Goal: Contribute content

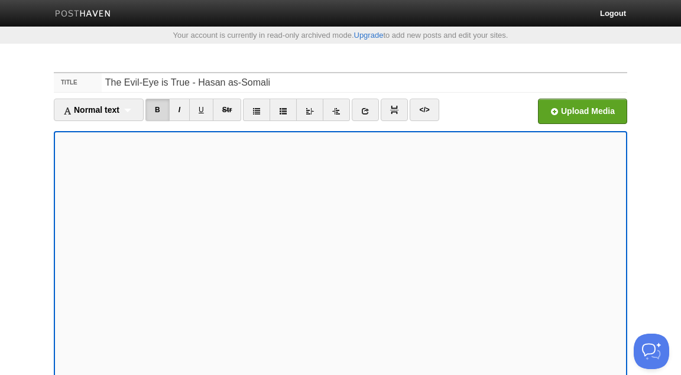
scroll to position [35, 0]
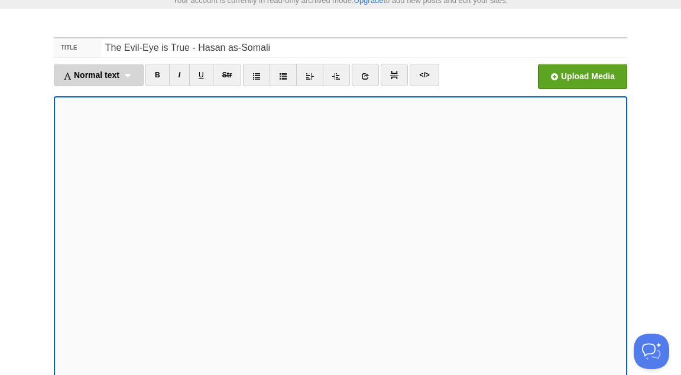
click at [129, 76] on div "Normal text Normal text Heading 1 Heading 2 Heading 3" at bounding box center [99, 75] width 90 height 22
click at [108, 95] on link "Normal text" at bounding box center [98, 96] width 89 height 18
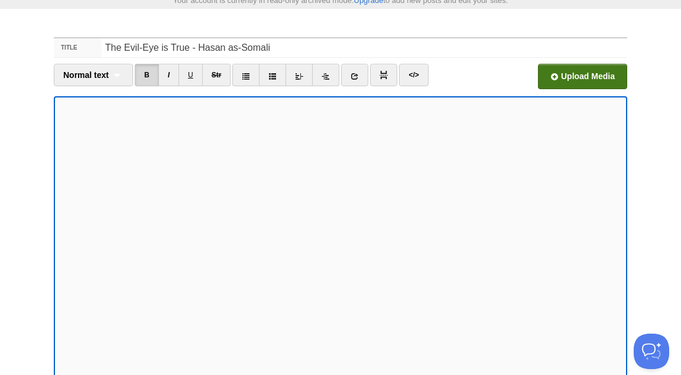
click at [572, 78] on input "file" at bounding box center [225, 80] width 895 height 60
click at [566, 75] on input "file" at bounding box center [225, 80] width 895 height 60
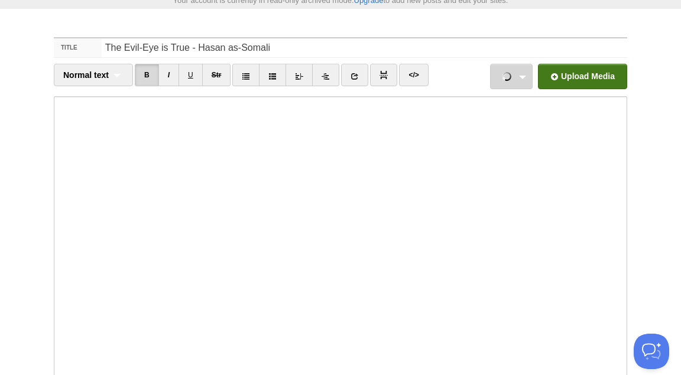
click at [523, 76] on link "1 - The Evil-Eye is a Reality.mp3 3.09 MB Cancel 2 - What Is the Evil-Eye?.mp3 …" at bounding box center [511, 76] width 43 height 25
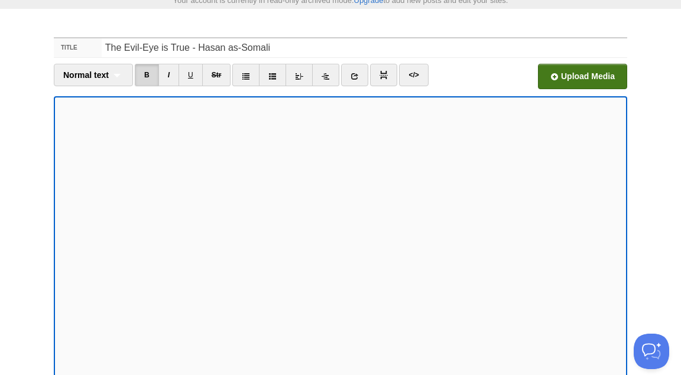
scroll to position [183, 0]
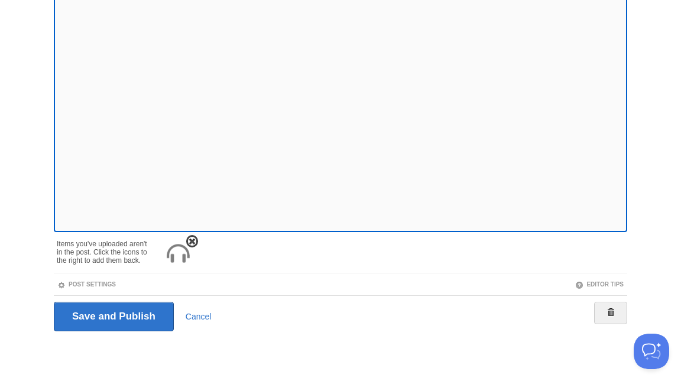
click at [182, 256] on img at bounding box center [178, 254] width 28 height 28
click at [178, 255] on img at bounding box center [178, 254] width 28 height 28
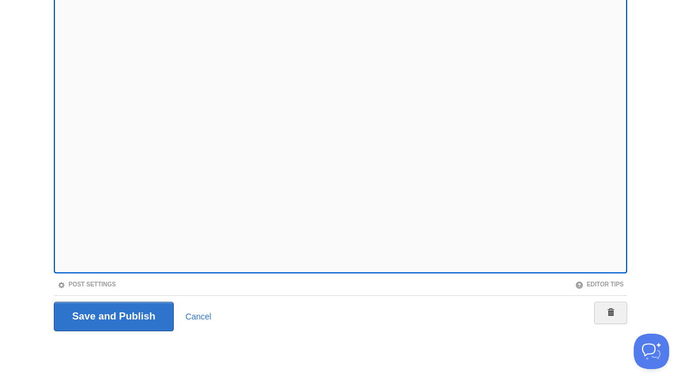
scroll to position [0, 0]
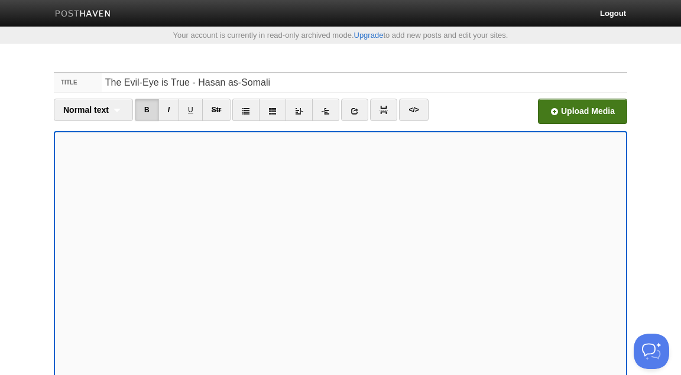
click at [586, 99] on input "file" at bounding box center [225, 115] width 895 height 60
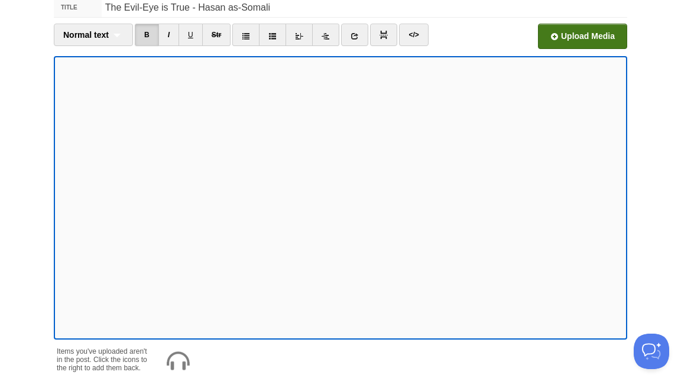
scroll to position [183, 0]
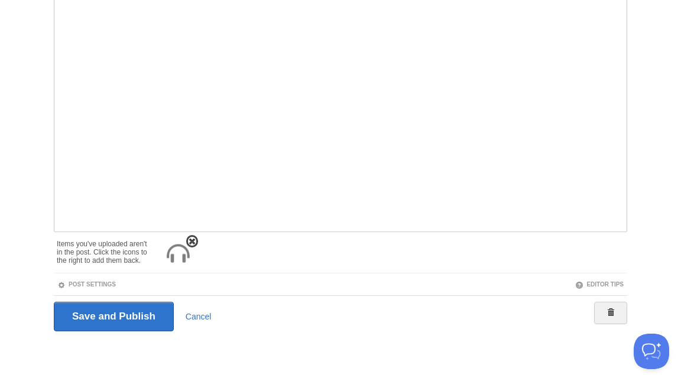
click at [194, 239] on span at bounding box center [192, 242] width 8 height 8
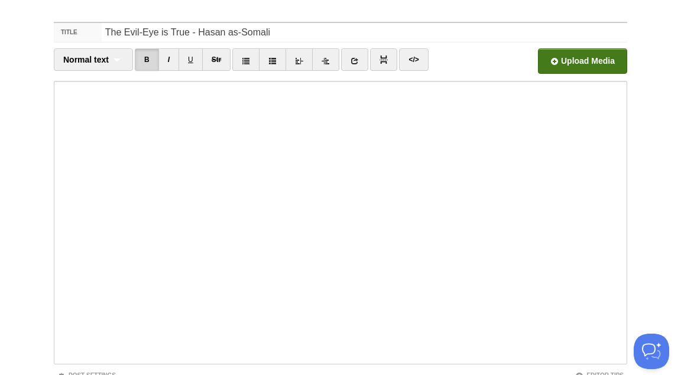
scroll to position [0, 0]
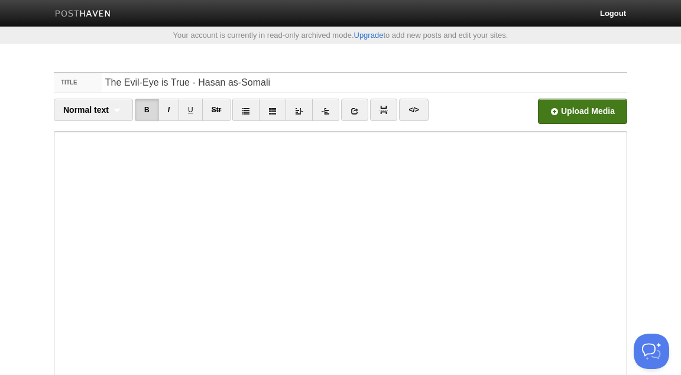
click at [587, 110] on input "file" at bounding box center [225, 115] width 895 height 60
click at [576, 113] on input "file" at bounding box center [225, 115] width 895 height 60
click at [587, 105] on input "file" at bounding box center [225, 115] width 895 height 60
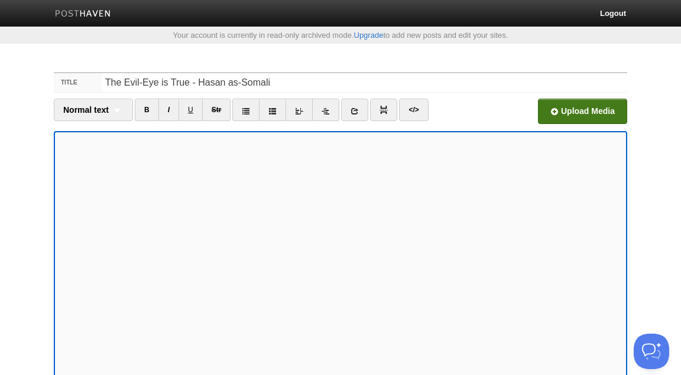
click at [558, 108] on input "file" at bounding box center [225, 115] width 895 height 60
click at [300, 111] on icon at bounding box center [299, 111] width 8 height 8
click at [326, 111] on icon at bounding box center [326, 111] width 8 height 8
click at [553, 115] on input "file" at bounding box center [225, 115] width 895 height 60
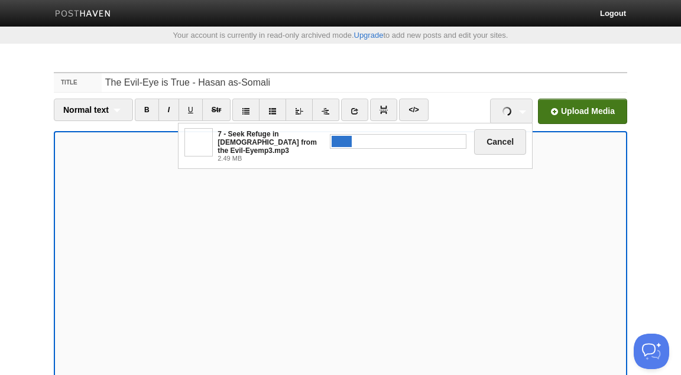
click at [593, 106] on input "file" at bounding box center [225, 115] width 895 height 60
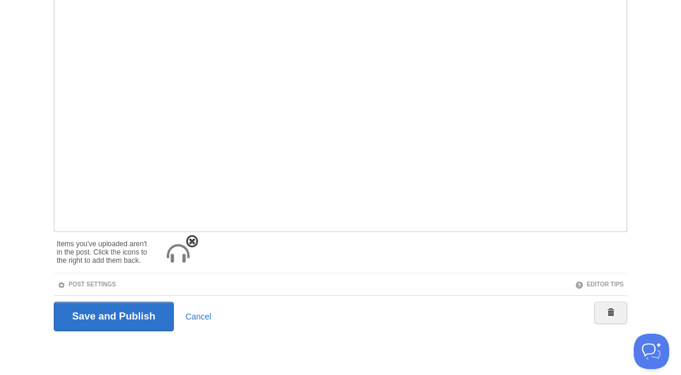
click at [181, 256] on img at bounding box center [178, 254] width 28 height 28
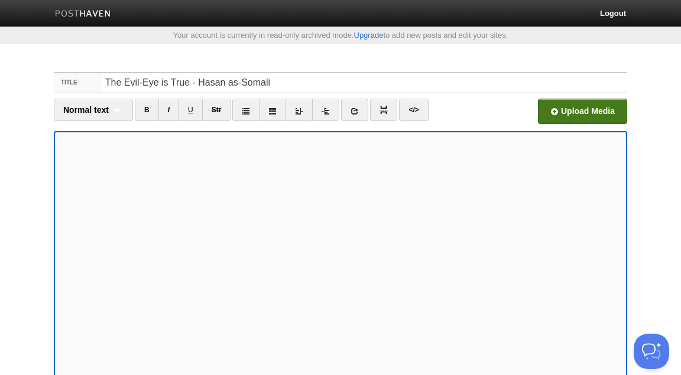
click at [555, 111] on input "file" at bounding box center [225, 115] width 895 height 60
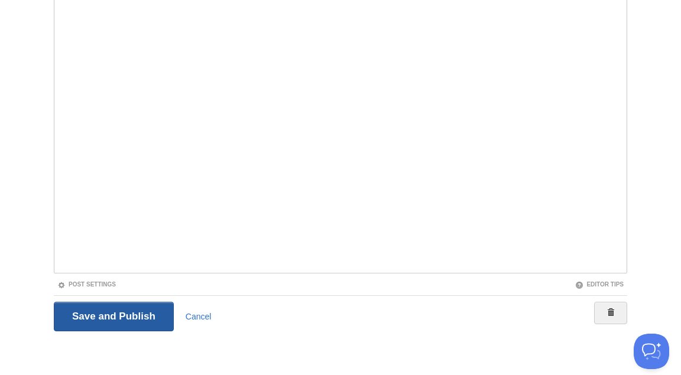
click at [132, 320] on input "Save and Publish" at bounding box center [114, 317] width 120 height 30
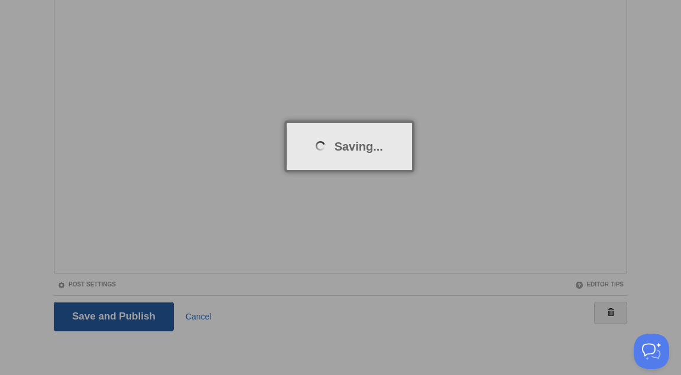
scroll to position [61, 0]
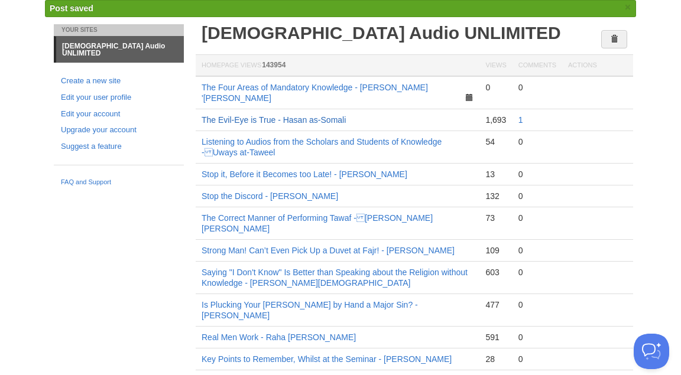
click at [321, 115] on link "The Evil-Eye is True - Hasan as-Somali" at bounding box center [274, 119] width 144 height 9
